Goal: Book appointment/travel/reservation

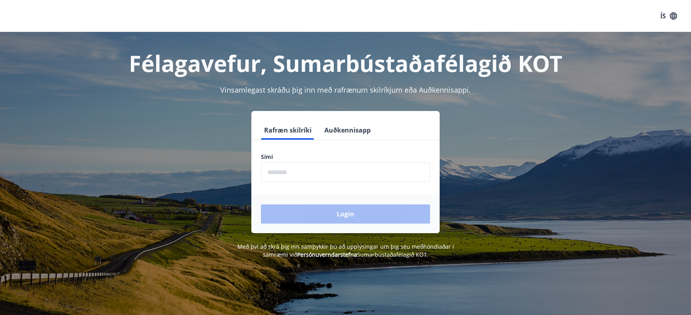
click at [285, 170] on input "phone" at bounding box center [345, 172] width 169 height 20
type input "********"
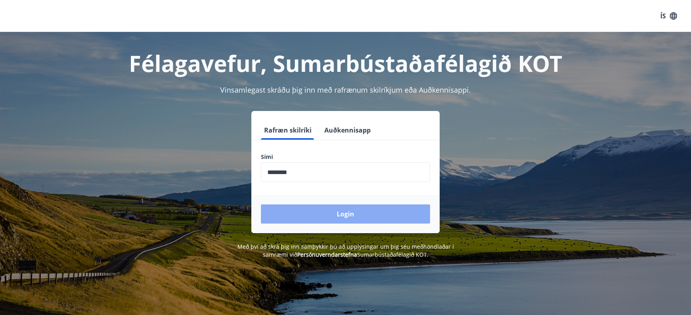
click at [313, 212] on button "Login" at bounding box center [345, 213] width 169 height 19
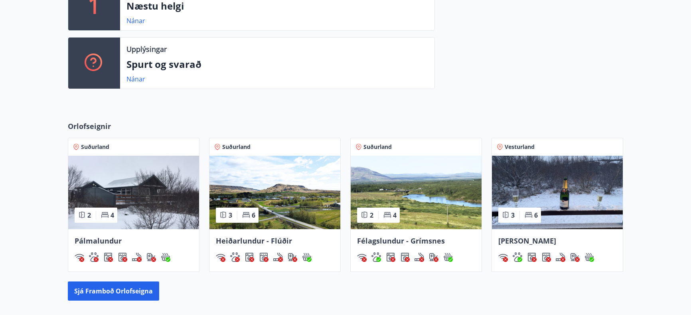
scroll to position [343, 0]
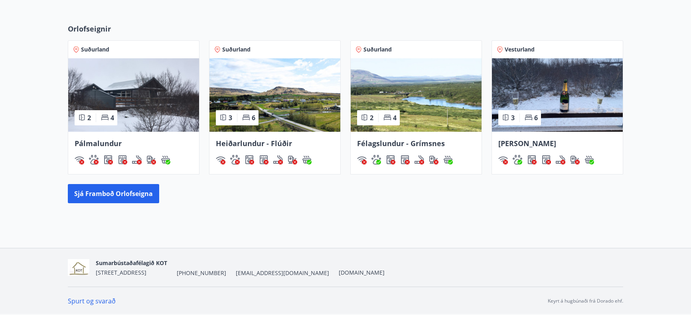
click at [565, 94] on img at bounding box center [557, 94] width 131 height 73
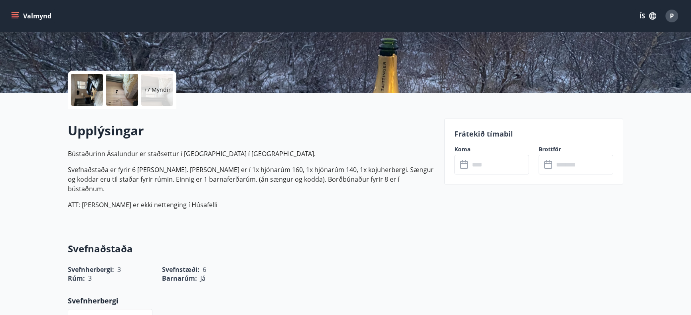
scroll to position [200, 0]
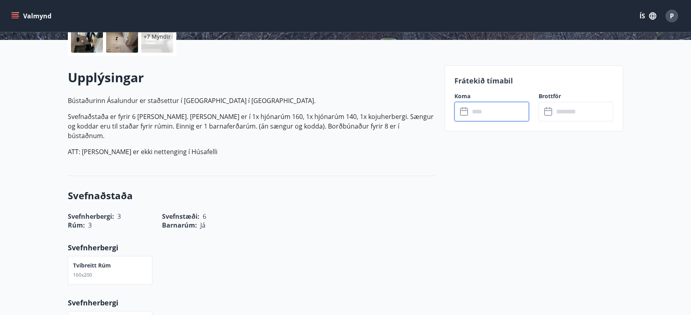
click at [495, 113] on input "text" at bounding box center [499, 112] width 59 height 20
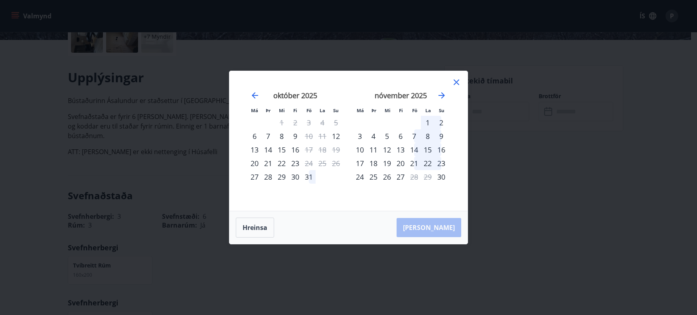
click at [307, 177] on div "31" at bounding box center [309, 177] width 14 height 14
click at [443, 121] on div "2" at bounding box center [442, 123] width 14 height 14
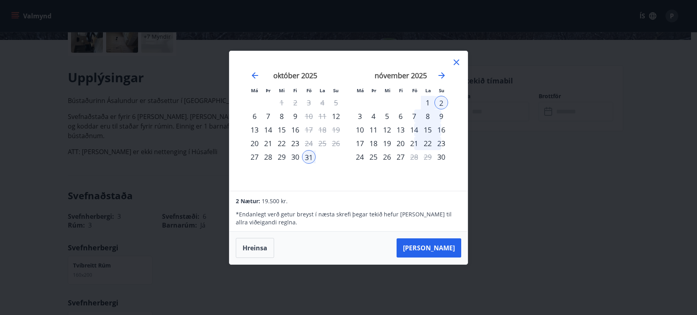
click at [454, 62] on icon at bounding box center [457, 62] width 10 height 10
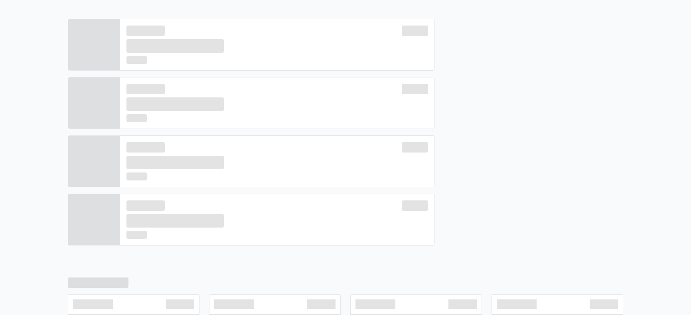
scroll to position [343, 0]
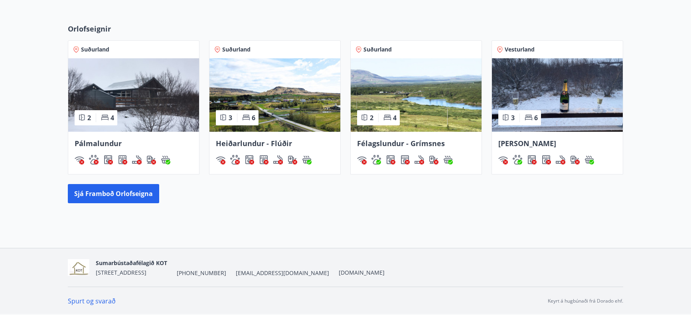
click at [427, 101] on img at bounding box center [416, 94] width 131 height 73
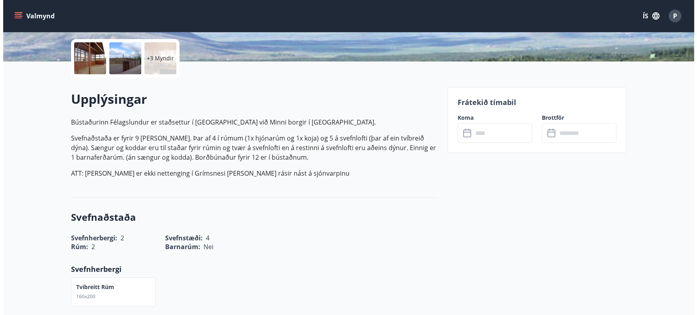
scroll to position [200, 0]
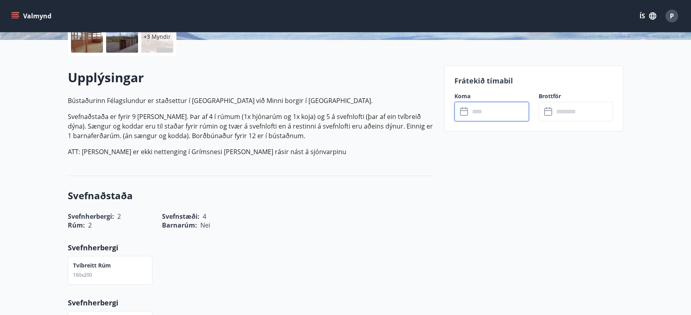
click at [476, 111] on input "text" at bounding box center [499, 112] width 59 height 20
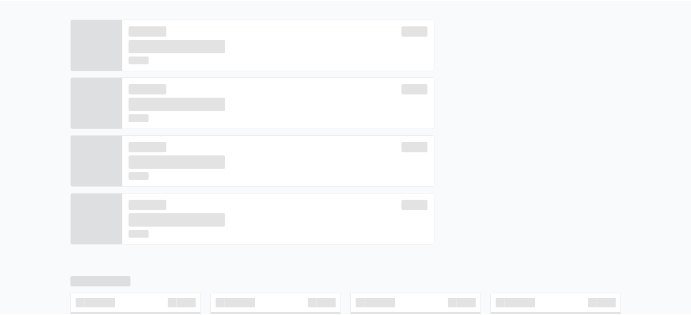
scroll to position [343, 0]
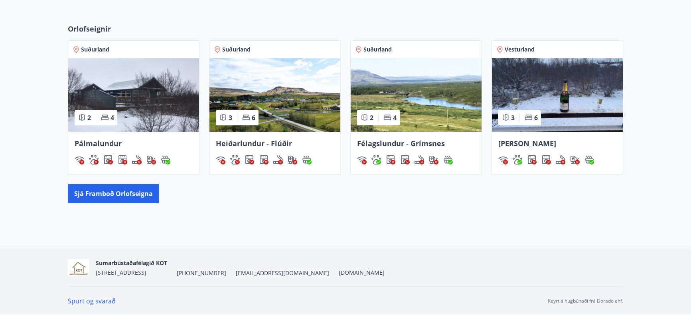
click at [151, 104] on img at bounding box center [133, 94] width 131 height 73
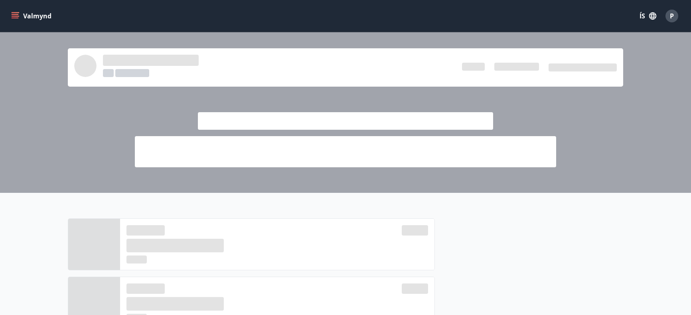
scroll to position [343, 0]
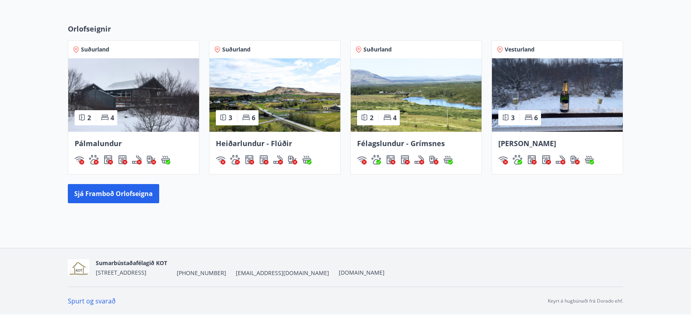
click at [568, 100] on img at bounding box center [557, 94] width 131 height 73
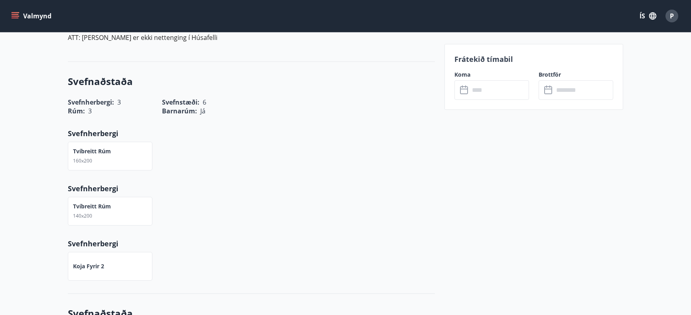
scroll to position [120, 0]
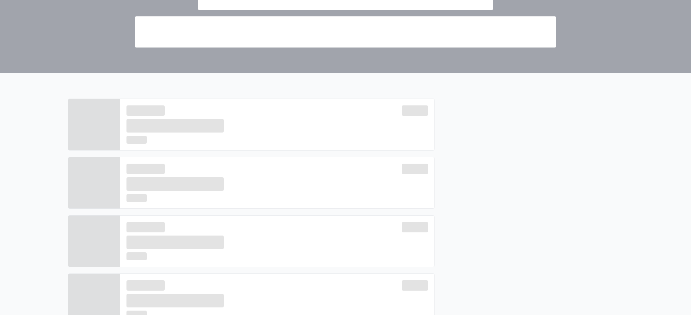
scroll to position [343, 0]
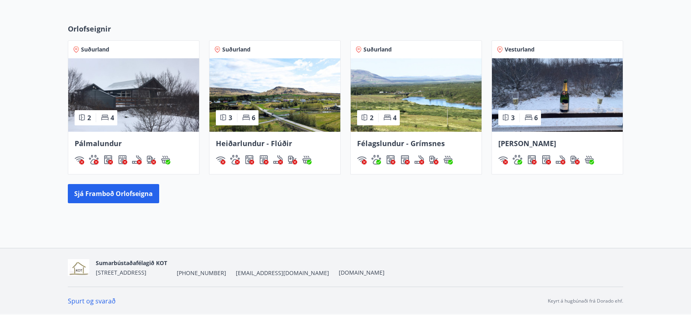
click at [253, 91] on img at bounding box center [275, 94] width 131 height 73
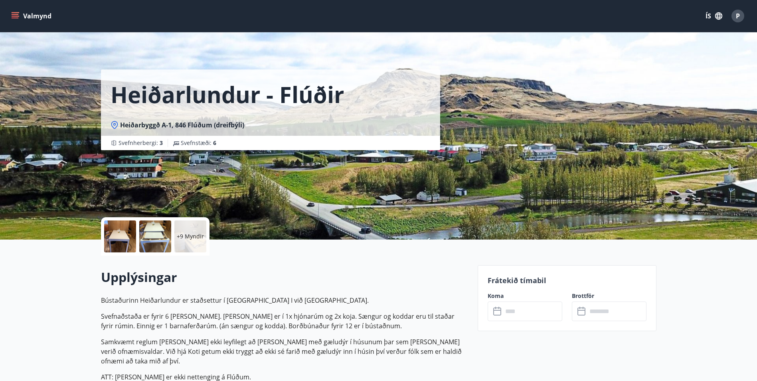
click at [120, 234] on div at bounding box center [120, 236] width 32 height 32
